Goal: Information Seeking & Learning: Find specific fact

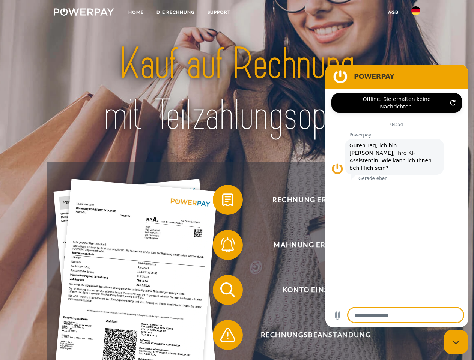
click at [84, 13] on img at bounding box center [84, 12] width 60 height 8
click at [416, 13] on img at bounding box center [415, 10] width 9 height 9
click at [393, 12] on link "agb" at bounding box center [393, 13] width 23 height 14
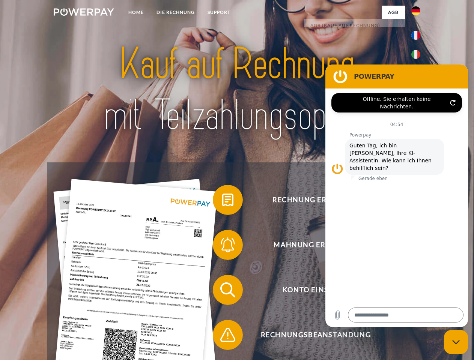
click at [222, 201] on span at bounding box center [217, 200] width 38 height 38
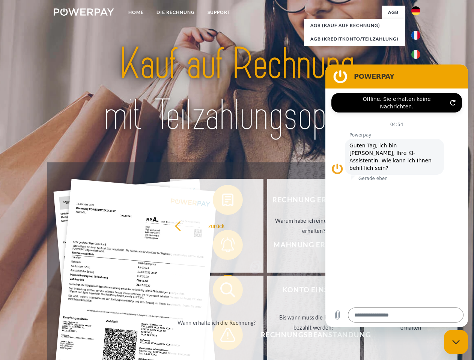
click at [222, 247] on div "Rechnung erhalten? Mahnung erhalten? Konto einsehen" at bounding box center [236, 312] width 379 height 300
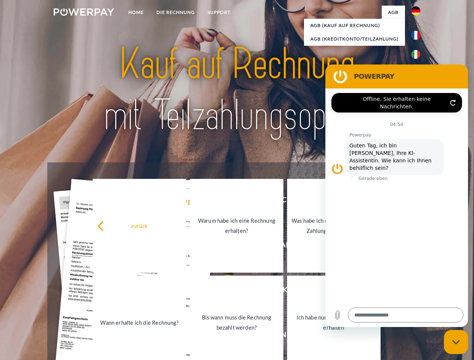
click at [222, 292] on link "Bis wann muss die Rechnung bezahlt werden?" at bounding box center [236, 323] width 93 height 94
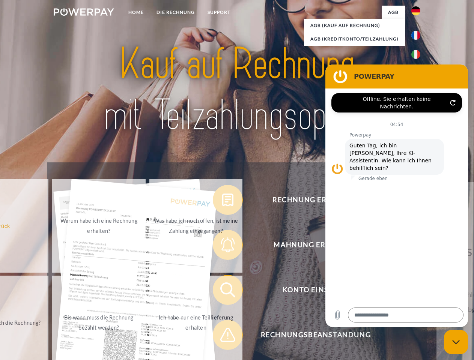
click at [222, 337] on span at bounding box center [217, 335] width 38 height 38
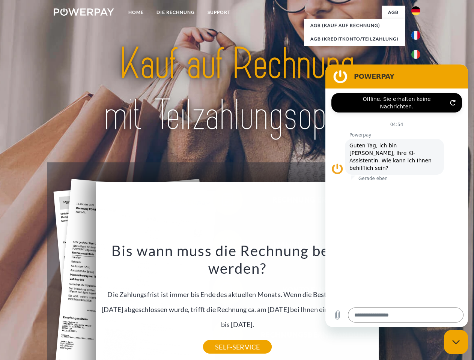
click at [456, 342] on icon "Messaging-Fenster schließen" at bounding box center [456, 342] width 8 height 5
type textarea "*"
